Goal: Task Accomplishment & Management: Manage account settings

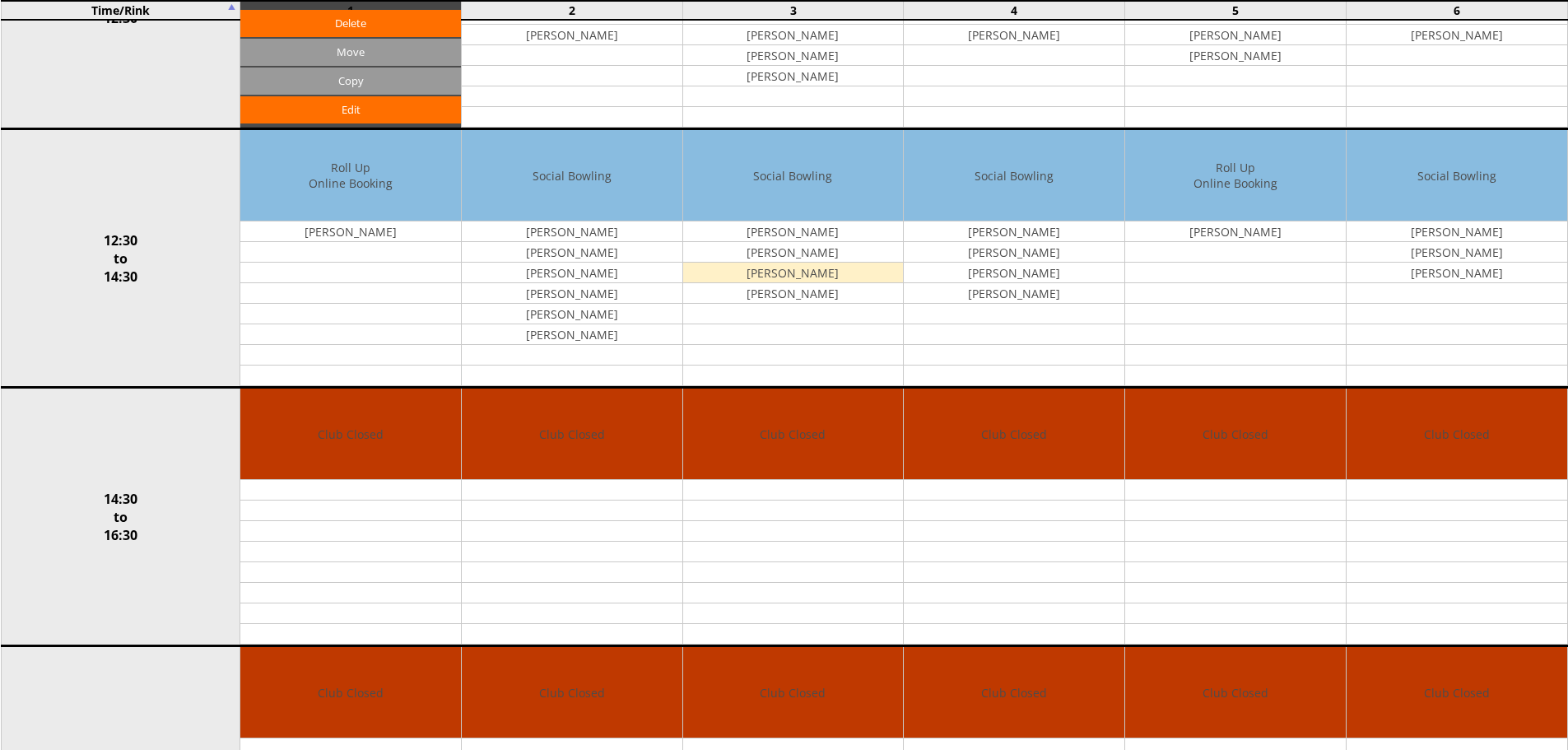
scroll to position [520, 0]
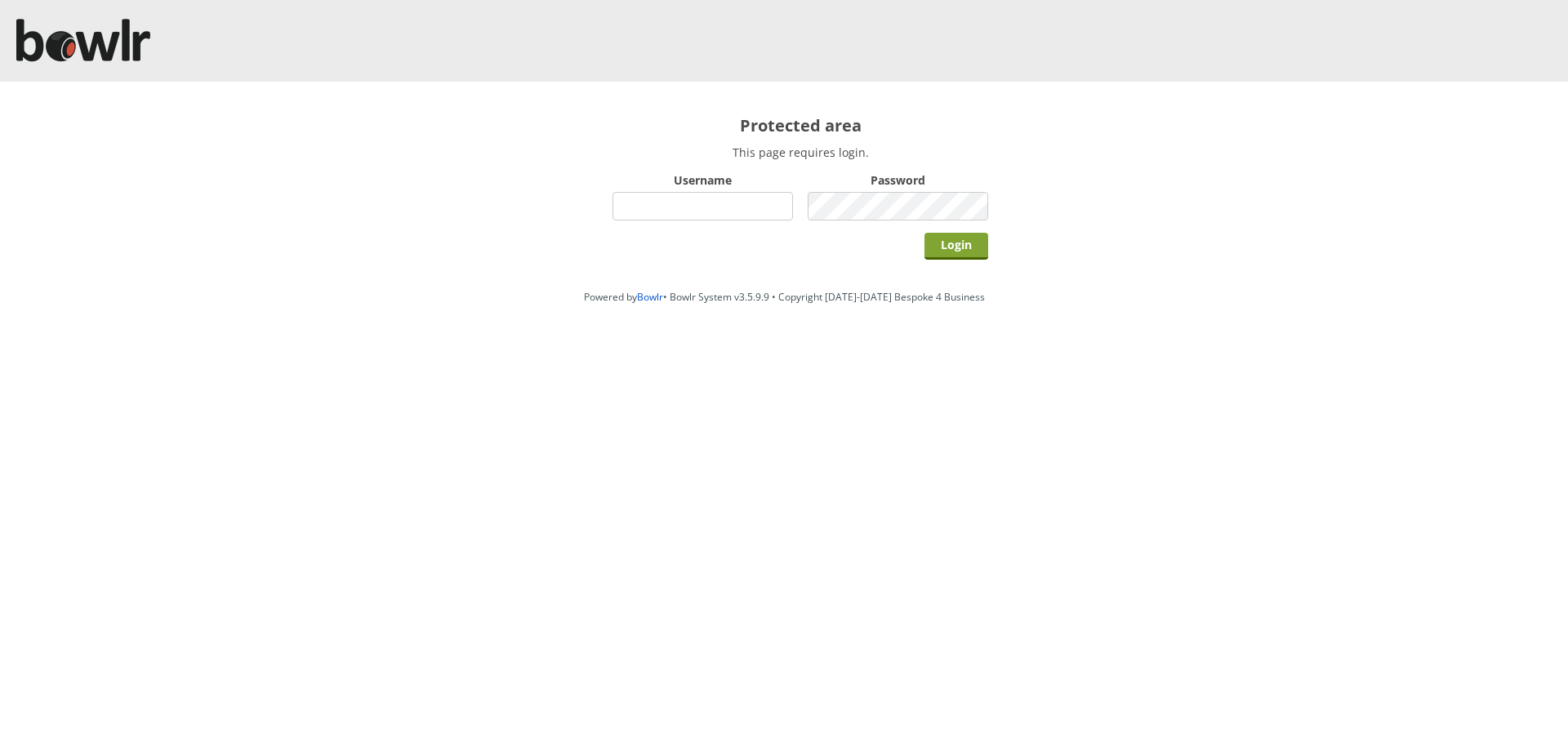
type input "hornseaindoorbowlsclub"
click at [937, 244] on input "Login" at bounding box center [955, 247] width 63 height 27
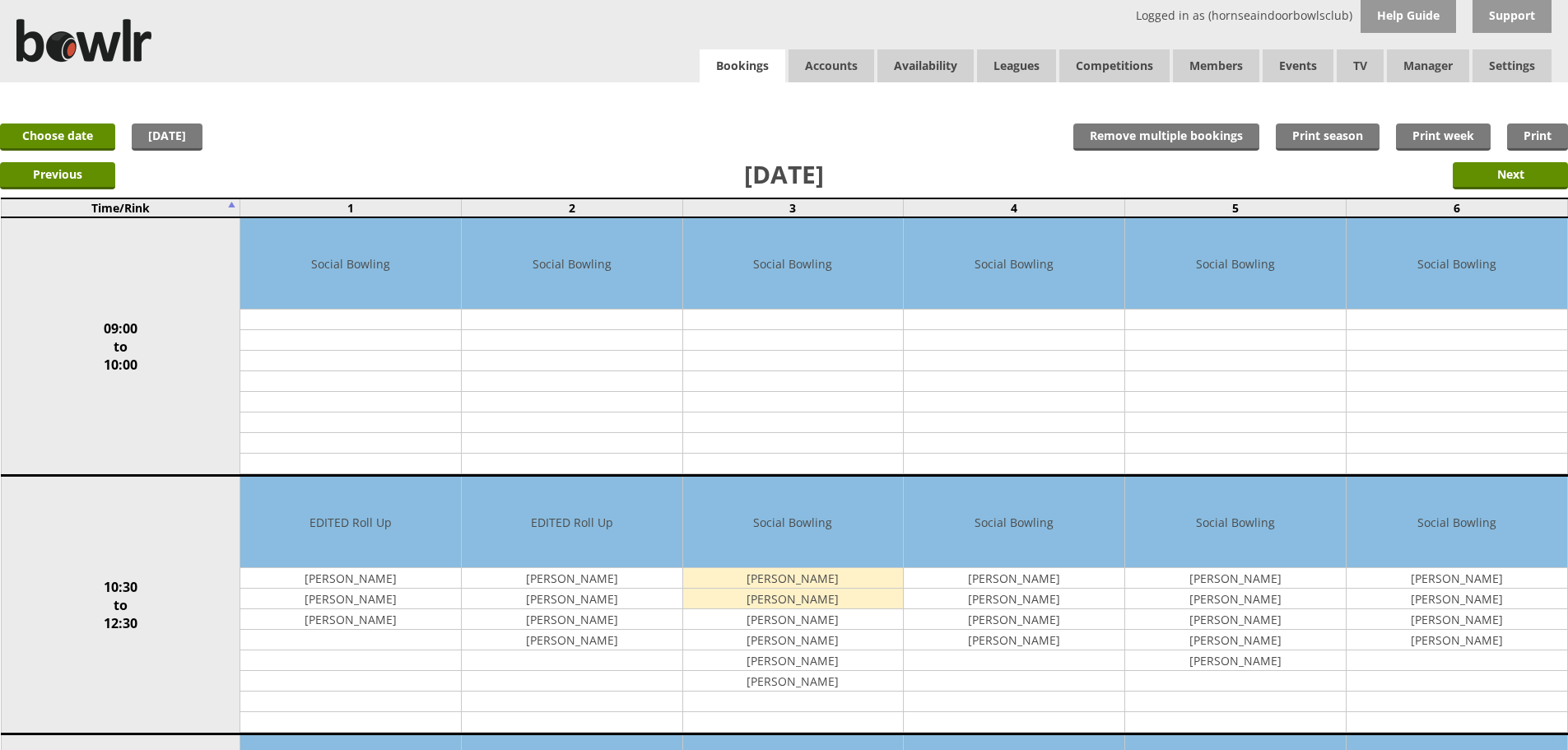
click at [761, 66] on link "Bookings" at bounding box center [742, 67] width 86 height 34
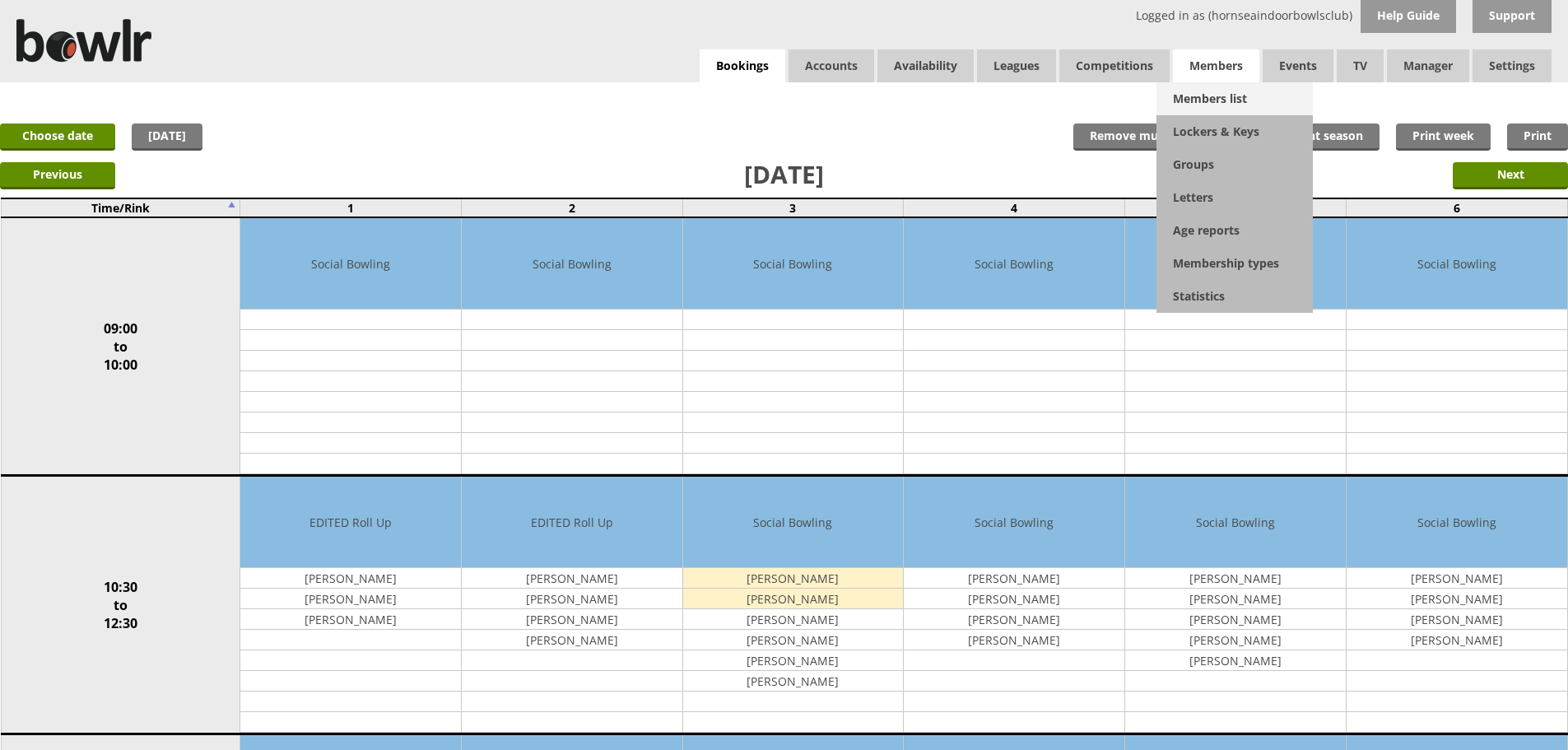
click at [1196, 93] on link "Members list" at bounding box center [1235, 98] width 157 height 33
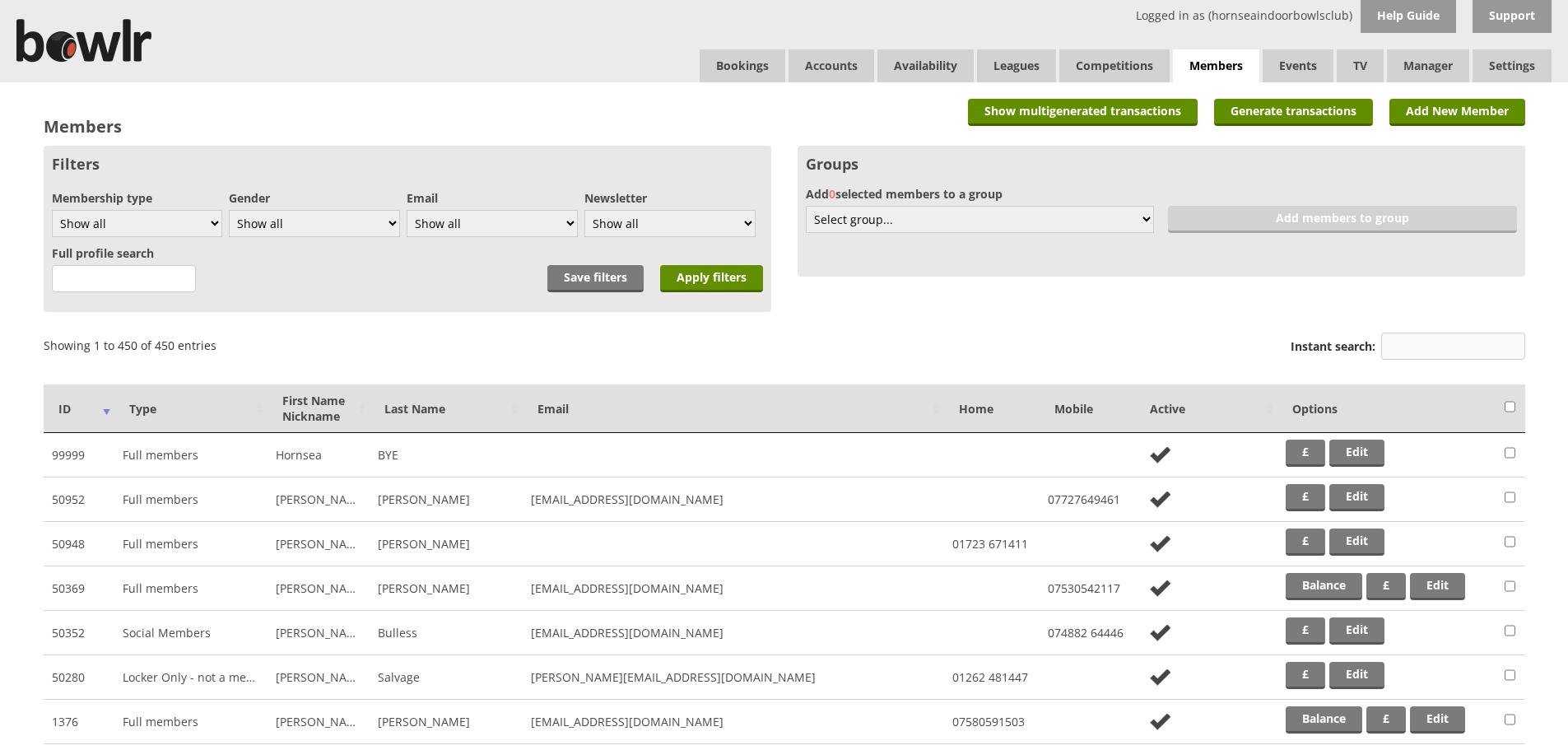
click at [1409, 347] on input "Instant search:" at bounding box center [1454, 347] width 144 height 27
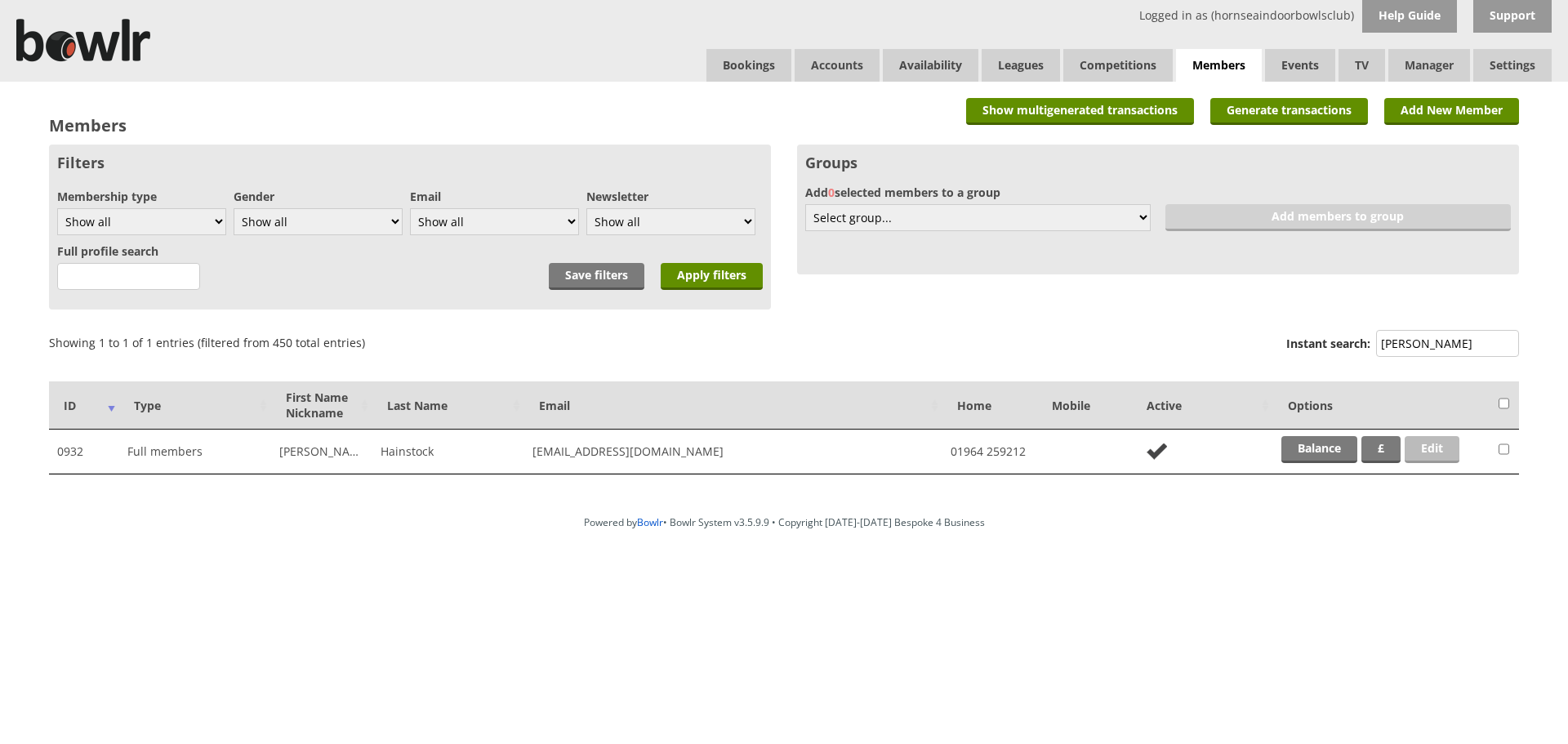
type input "[PERSON_NAME]"
click at [1416, 445] on link "Edit" at bounding box center [1431, 449] width 54 height 27
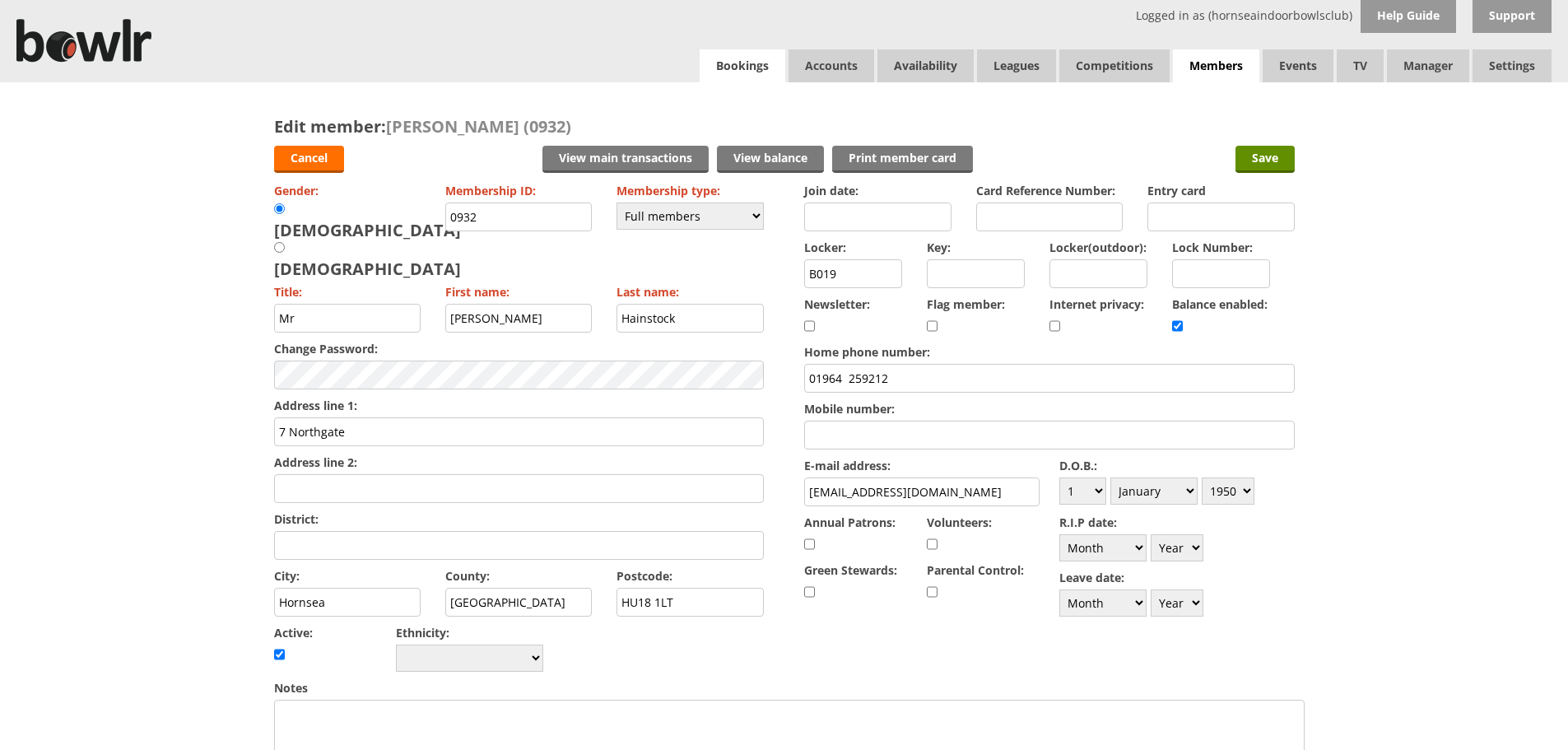
click at [757, 69] on link "Bookings" at bounding box center [742, 66] width 86 height 33
